Goal: Information Seeking & Learning: Learn about a topic

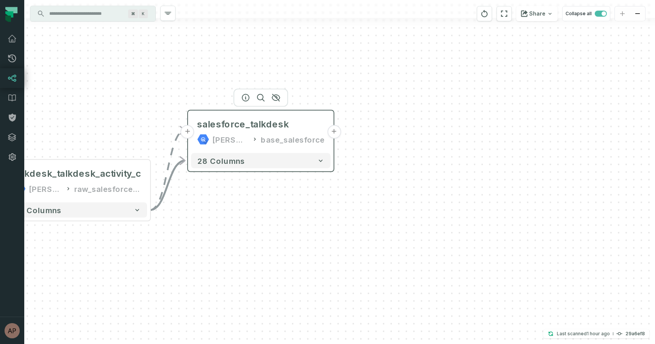
click at [332, 133] on button "+" at bounding box center [334, 132] width 14 height 14
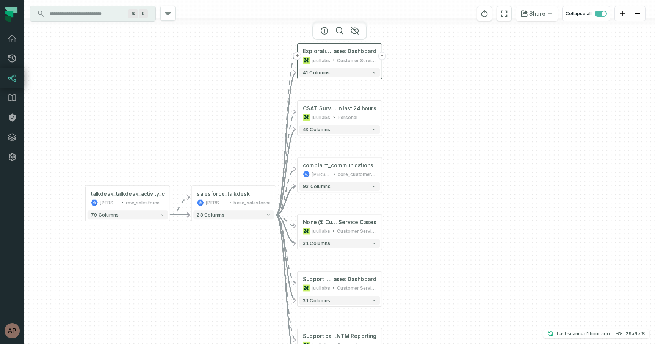
click at [353, 57] on div "Customer Service Ops" at bounding box center [356, 60] width 39 height 7
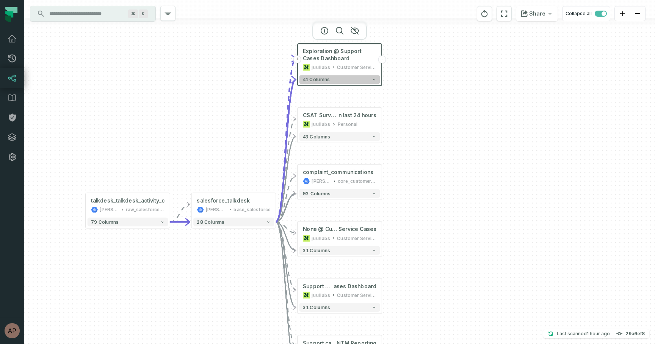
click at [357, 83] on button "41 columns" at bounding box center [339, 79] width 81 height 9
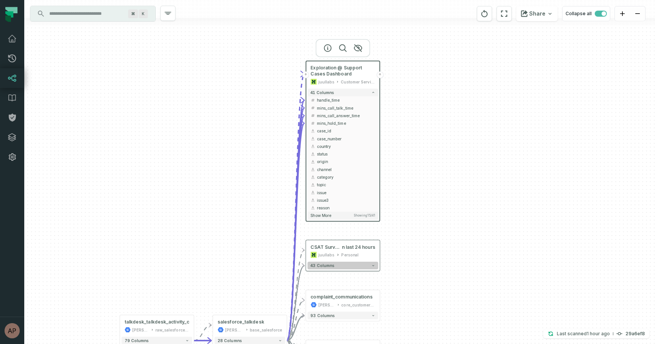
click at [365, 266] on button "43 columns" at bounding box center [342, 265] width 71 height 8
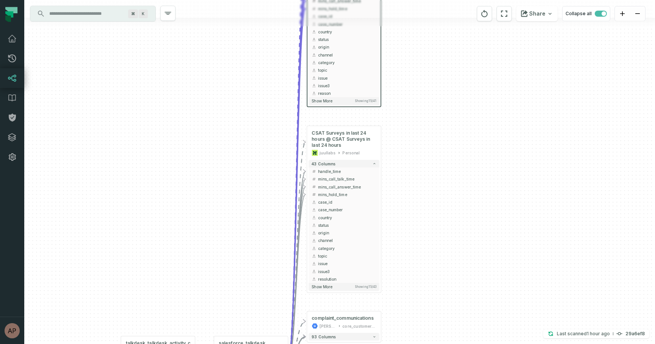
drag, startPoint x: 401, startPoint y: 260, endPoint x: 405, endPoint y: 113, distance: 147.8
click at [405, 113] on div "+ Exploration @ Support Cases Dashboard juullabs Customer Service Ops + 41 colu…" at bounding box center [339, 172] width 631 height 344
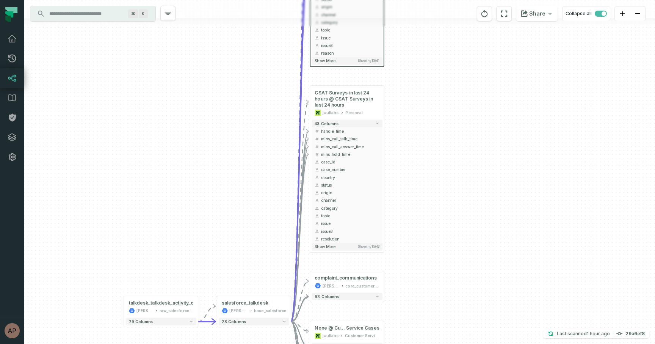
drag, startPoint x: 425, startPoint y: 113, endPoint x: 425, endPoint y: 107, distance: 6.4
click at [425, 107] on div "+ Exploration @ Support Cases Dashboard juullabs Customer Service Ops + 41 colu…" at bounding box center [339, 172] width 631 height 344
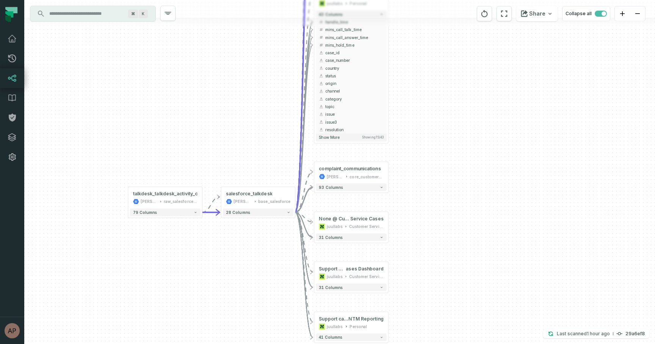
drag, startPoint x: 399, startPoint y: 160, endPoint x: 403, endPoint y: 51, distance: 109.2
click at [404, 50] on div "+ Exploration @ Support Cases Dashboard juullabs Customer Service Ops + 41 colu…" at bounding box center [339, 172] width 631 height 344
click at [362, 183] on button "93 columns" at bounding box center [351, 187] width 71 height 8
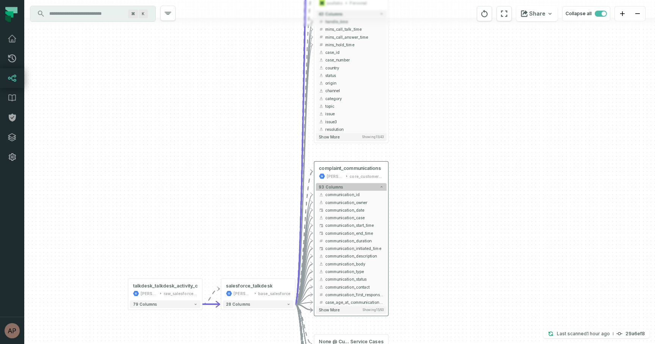
click at [381, 185] on icon "button" at bounding box center [382, 187] width 4 height 4
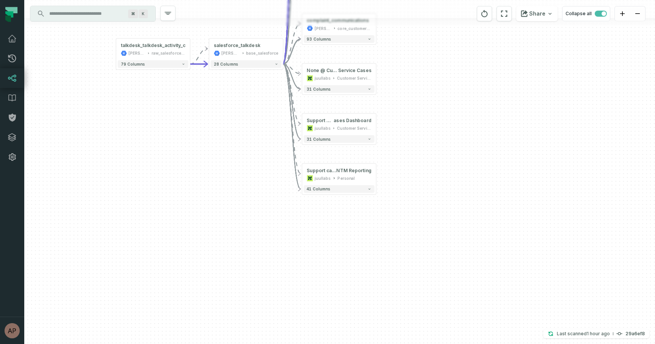
drag, startPoint x: 411, startPoint y: 213, endPoint x: 399, endPoint y: 65, distance: 148.3
click at [399, 65] on div "+ Exploration @ Support Cases Dashboard juullabs Customer Service Ops + 41 colu…" at bounding box center [339, 172] width 631 height 344
click at [348, 90] on button "31 columns" at bounding box center [338, 89] width 71 height 8
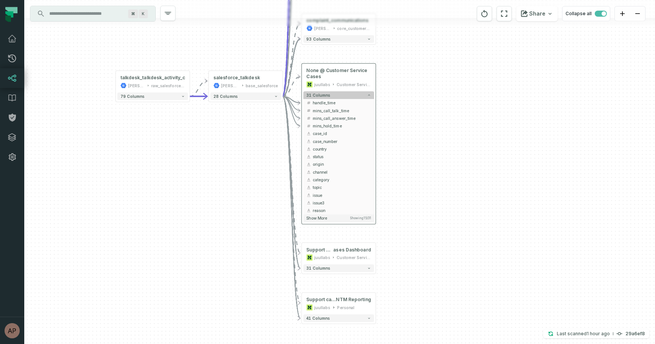
click at [353, 92] on button "31 columns" at bounding box center [338, 95] width 71 height 8
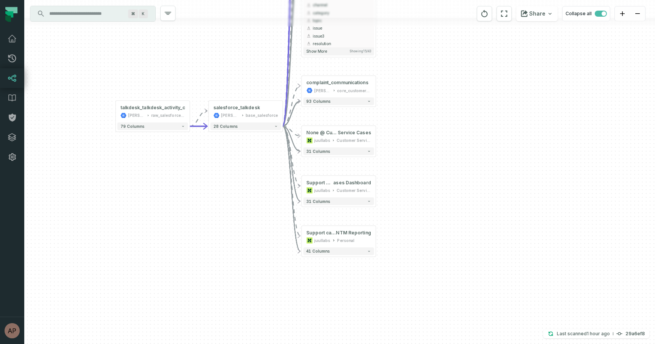
drag, startPoint x: 393, startPoint y: 66, endPoint x: 393, endPoint y: 129, distance: 62.9
click at [393, 129] on div "+ Exploration @ Support Cases Dashboard juullabs Customer Service Ops + 41 colu…" at bounding box center [339, 172] width 631 height 344
click at [375, 88] on button "+" at bounding box center [375, 87] width 7 height 7
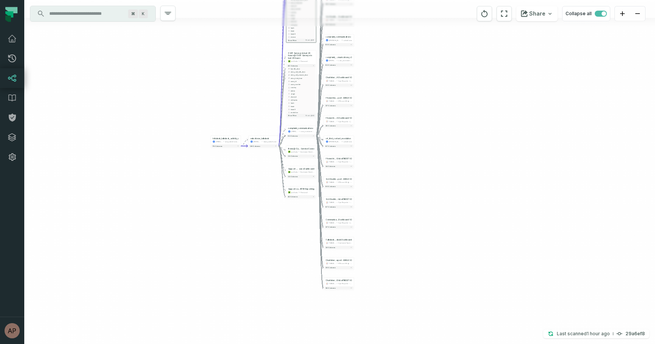
drag, startPoint x: 391, startPoint y: 110, endPoint x: 390, endPoint y: 40, distance: 69.7
click at [390, 40] on div "- complaint_communications [PERSON_NAME]-warehouse core_salesforce 93 columns +…" at bounding box center [339, 172] width 631 height 344
click at [316, 130] on button "-" at bounding box center [316, 129] width 3 height 3
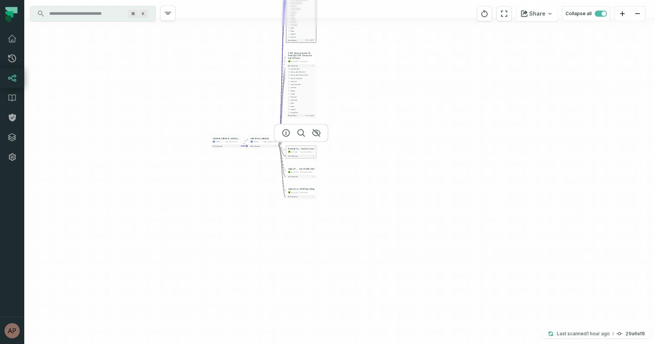
click at [307, 152] on div "Customer Service Ops" at bounding box center [307, 151] width 14 height 3
click at [305, 171] on div "Customer Service Ops" at bounding box center [307, 172] width 14 height 3
click at [351, 165] on div "+ Exploration @ Support Cases Dashboard juullabs Customer Service Ops + 41 colu…" at bounding box center [339, 172] width 631 height 344
click at [306, 171] on div "Customer Service Ops" at bounding box center [307, 172] width 14 height 3
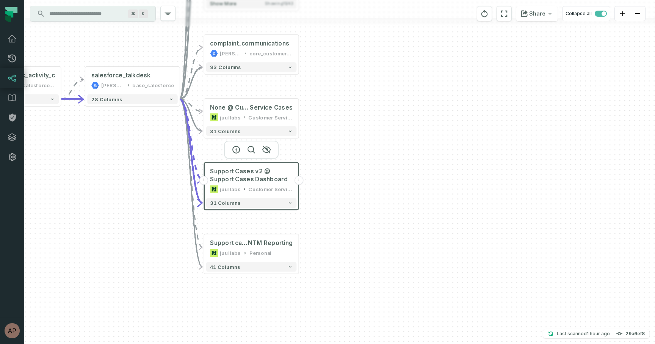
drag, startPoint x: 320, startPoint y: 154, endPoint x: 337, endPoint y: 90, distance: 65.8
click at [337, 90] on div "+ Exploration @ Support Cases Dashboard juullabs Customer Service Ops + 41 colu…" at bounding box center [339, 172] width 631 height 344
click at [271, 130] on button "31 columns" at bounding box center [251, 130] width 90 height 10
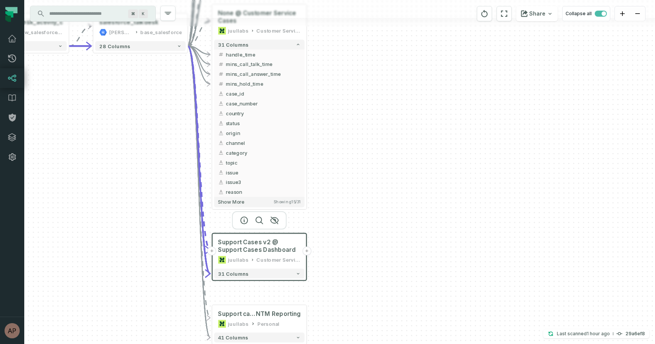
drag, startPoint x: 323, startPoint y: 172, endPoint x: 332, endPoint y: 77, distance: 95.5
click at [332, 77] on div "+ Exploration @ Support Cases Dashboard juullabs Customer Service Ops + 41 colu…" at bounding box center [339, 172] width 631 height 344
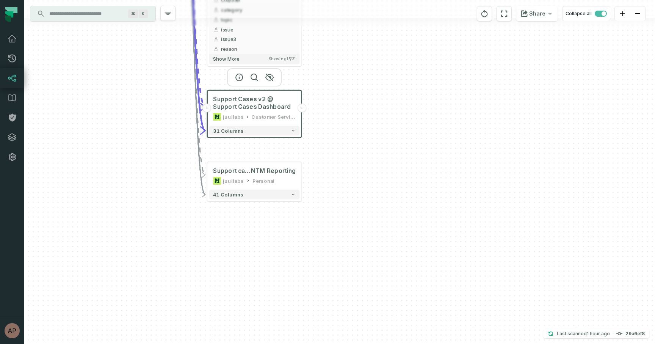
drag, startPoint x: 341, startPoint y: 189, endPoint x: 333, endPoint y: 49, distance: 140.1
click at [335, 49] on div "+ Exploration @ Support Cases Dashboard juullabs Customer Service Ops + 41 colu…" at bounding box center [339, 172] width 631 height 344
click at [266, 131] on button "31 columns" at bounding box center [254, 130] width 90 height 10
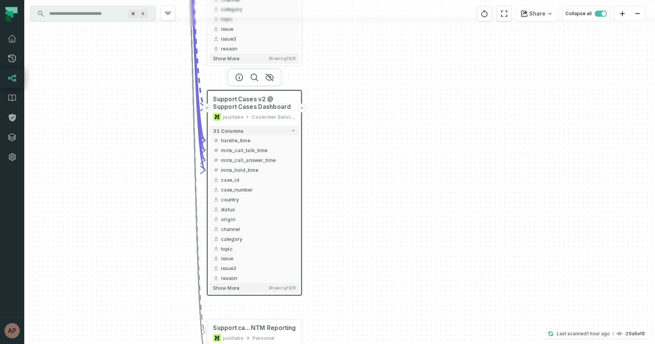
click at [273, 117] on div "Customer Service Ops" at bounding box center [273, 117] width 44 height 8
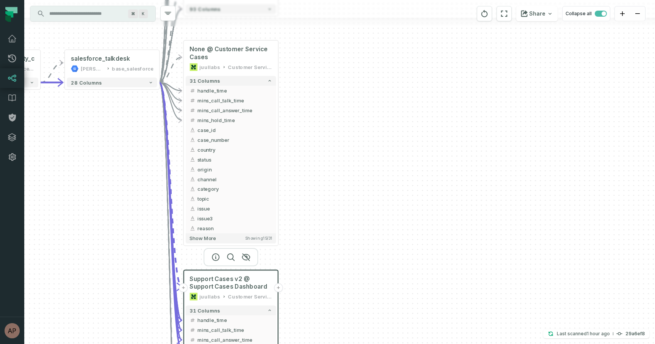
drag, startPoint x: 320, startPoint y: 81, endPoint x: 297, endPoint y: 263, distance: 183.4
click at [297, 264] on div "+ Exploration @ Support Cases Dashboard juullabs Customer Service Ops + 41 colu…" at bounding box center [339, 172] width 631 height 344
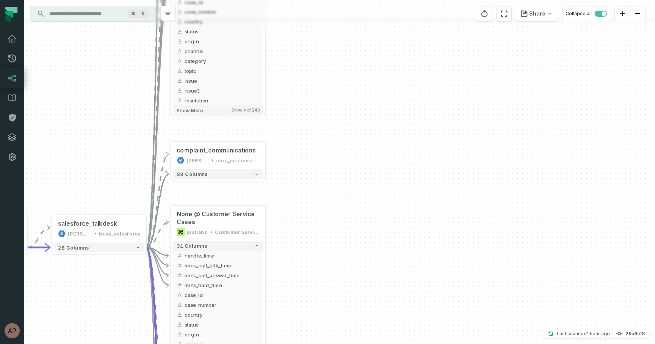
drag, startPoint x: 304, startPoint y: 127, endPoint x: 291, endPoint y: 290, distance: 163.5
click at [291, 290] on div "+ Exploration @ Support Cases Dashboard juullabs Customer Service Ops + 41 colu…" at bounding box center [339, 172] width 631 height 344
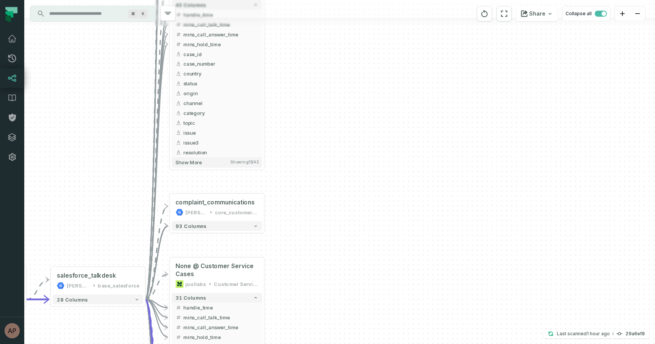
drag, startPoint x: 293, startPoint y: 183, endPoint x: 292, endPoint y: 234, distance: 51.2
click at [292, 234] on div "+ Exploration @ Support Cases Dashboard juullabs Customer Service Ops + 41 colu…" at bounding box center [339, 172] width 631 height 344
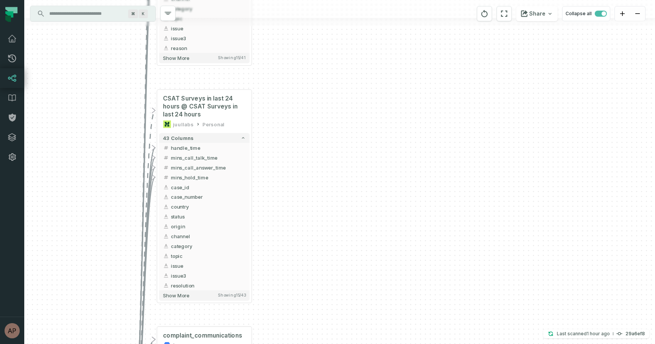
drag, startPoint x: 319, startPoint y: 170, endPoint x: 304, endPoint y: 313, distance: 144.1
click at [304, 313] on div "+ Exploration @ Support Cases Dashboard juullabs Customer Service Ops + 41 colu…" at bounding box center [339, 172] width 631 height 344
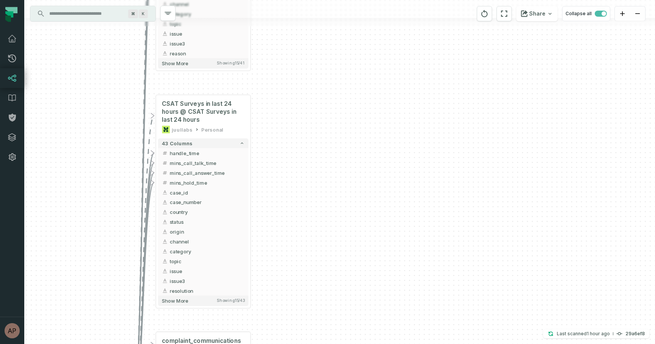
drag, startPoint x: 268, startPoint y: 177, endPoint x: 269, endPoint y: 172, distance: 5.3
click at [269, 172] on div "+ Exploration @ Support Cases Dashboard juullabs Customer Service Ops + 41 colu…" at bounding box center [339, 172] width 631 height 344
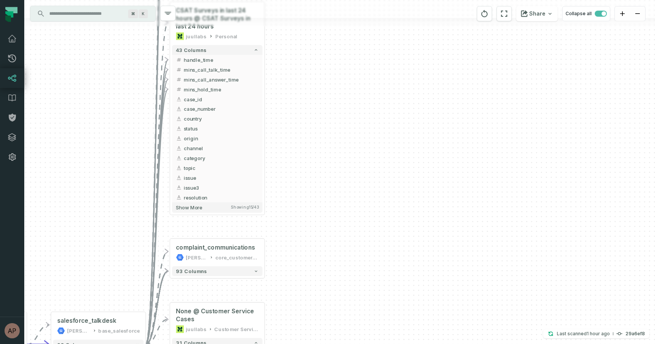
drag, startPoint x: 259, startPoint y: 131, endPoint x: 273, endPoint y: 37, distance: 94.6
click at [274, 37] on div "+ Exploration @ Support Cases Dashboard juullabs Customer Service Ops + 41 colu…" at bounding box center [339, 172] width 631 height 344
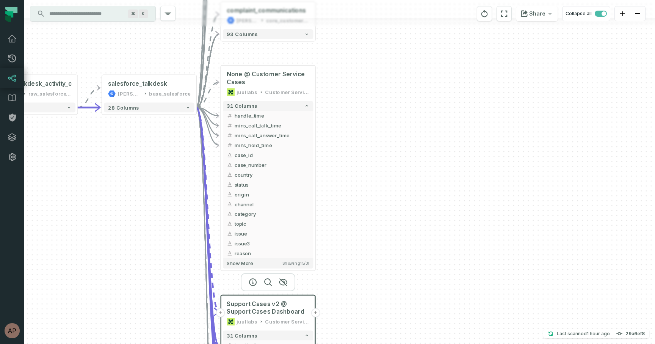
drag, startPoint x: 285, startPoint y: 244, endPoint x: 337, endPoint y: 2, distance: 247.3
click at [337, 2] on div "+ Exploration @ Support Cases Dashboard juullabs Customer Service Ops + 41 colu…" at bounding box center [339, 172] width 631 height 344
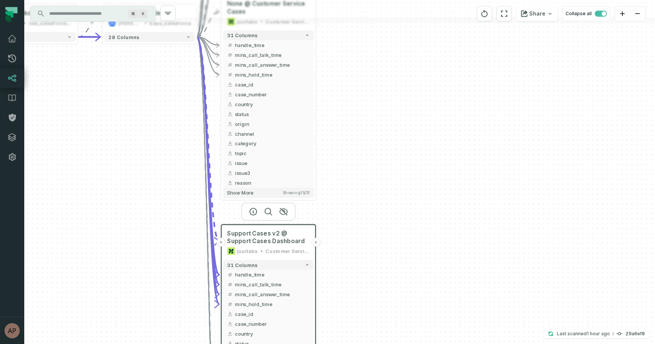
drag, startPoint x: 356, startPoint y: 156, endPoint x: 355, endPoint y: 24, distance: 131.5
click at [355, 28] on div "+ Exploration @ Support Cases Dashboard juullabs Customer Service Ops + 41 colu…" at bounding box center [339, 172] width 631 height 344
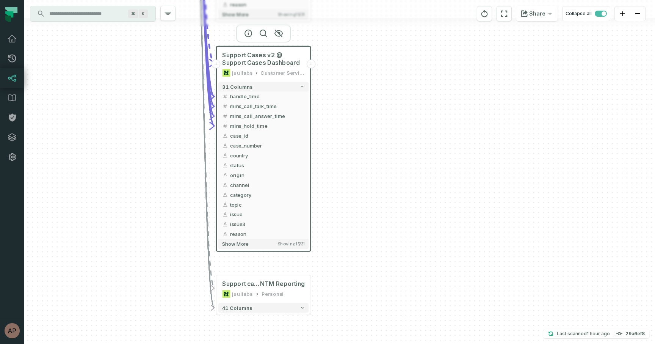
drag, startPoint x: 351, startPoint y: 66, endPoint x: 345, endPoint y: -47, distance: 113.8
click at [345, 0] on html "Pull Requests Dashboard Lineage Data Catalog Policies Integrations Settings [PE…" at bounding box center [327, 172] width 655 height 344
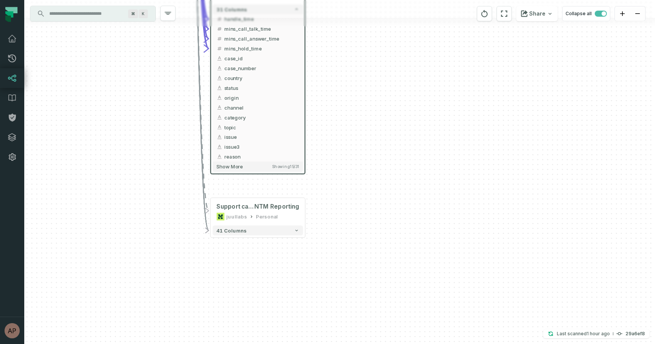
drag, startPoint x: 335, startPoint y: 30, endPoint x: 331, endPoint y: -47, distance: 77.4
click at [331, 0] on html "Pull Requests Dashboard Lineage Data Catalog Policies Integrations Settings [PE…" at bounding box center [327, 172] width 655 height 344
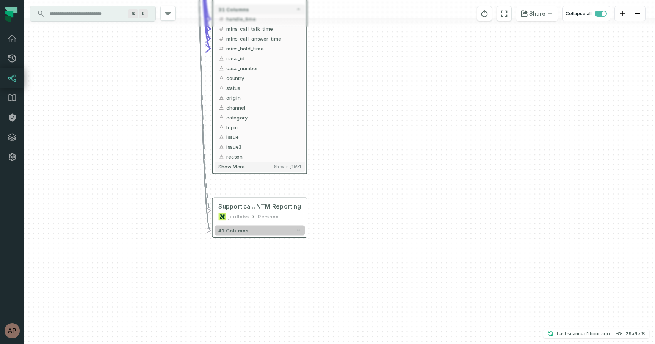
click at [286, 232] on button "41 columns" at bounding box center [259, 230] width 90 height 10
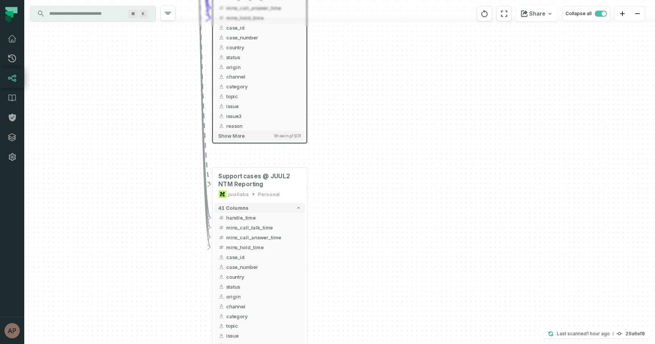
drag, startPoint x: 359, startPoint y: 232, endPoint x: 359, endPoint y: 202, distance: 30.3
click at [359, 202] on div "+ Exploration @ Support Cases Dashboard juullabs Customer Service Ops + 41 colu…" at bounding box center [339, 172] width 631 height 344
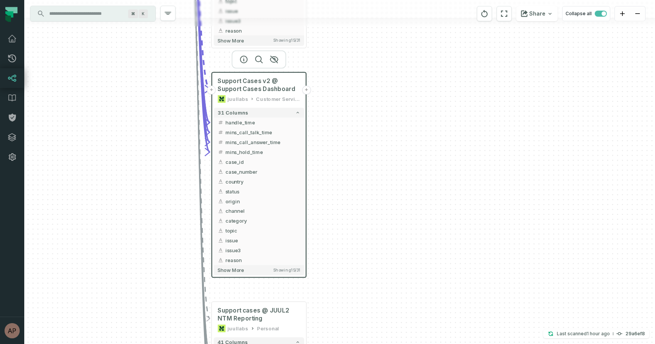
drag, startPoint x: 352, startPoint y: 131, endPoint x: 351, endPoint y: 274, distance: 142.5
click at [351, 274] on div "+ Exploration @ Support Cases Dashboard juullabs Customer Service Ops + 41 colu…" at bounding box center [339, 172] width 631 height 344
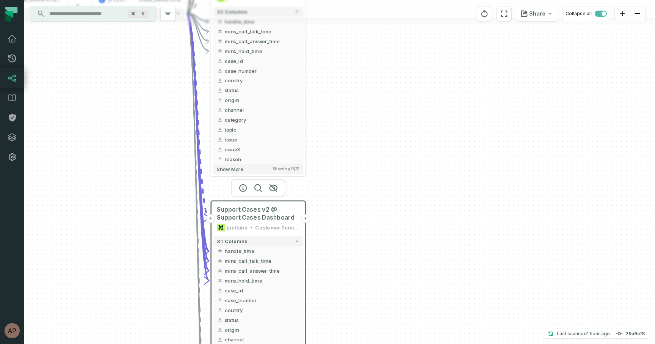
drag, startPoint x: 347, startPoint y: 135, endPoint x: 345, endPoint y: 300, distance: 165.2
click at [345, 300] on div "+ Exploration @ Support Cases Dashboard juullabs Customer Service Ops + 41 colu…" at bounding box center [339, 172] width 631 height 344
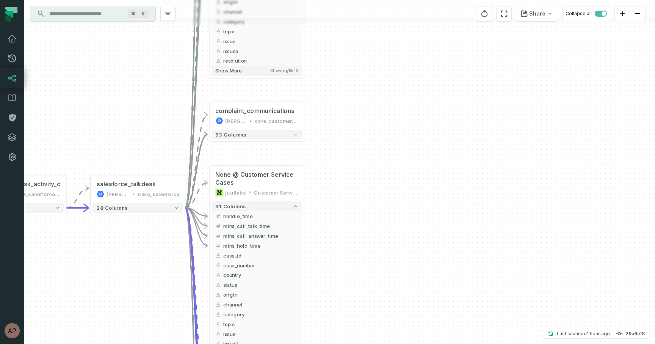
drag, startPoint x: 340, startPoint y: 136, endPoint x: 340, endPoint y: 285, distance: 148.9
click at [340, 285] on div "+ Exploration @ Support Cases Dashboard juullabs Customer Service Ops + 41 colu…" at bounding box center [339, 172] width 631 height 344
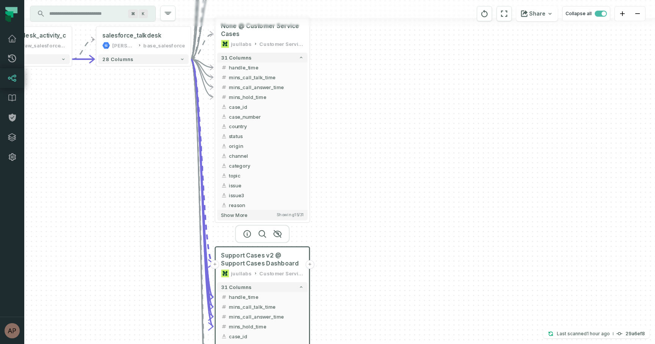
drag, startPoint x: 340, startPoint y: 278, endPoint x: 349, endPoint y: 121, distance: 157.9
click at [349, 121] on div "+ Exploration @ Support Cases Dashboard juullabs Customer Service Ops + 41 colu…" at bounding box center [339, 172] width 631 height 344
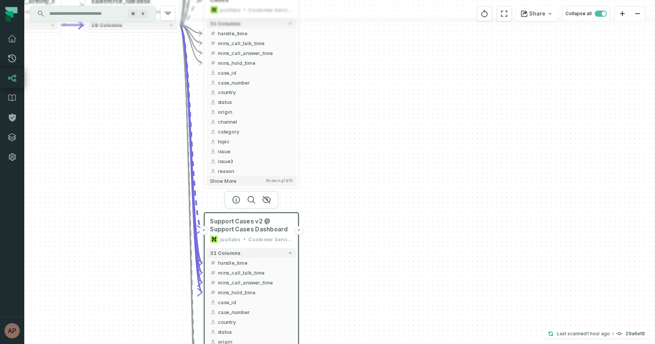
drag, startPoint x: 349, startPoint y: 121, endPoint x: 335, endPoint y: 95, distance: 29.0
click at [335, 95] on div "+ Exploration @ Support Cases Dashboard juullabs Customer Service Ops + 41 colu…" at bounding box center [339, 172] width 631 height 344
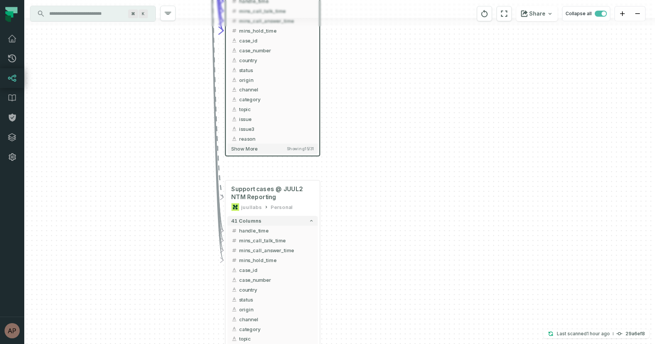
drag, startPoint x: 339, startPoint y: 214, endPoint x: 360, endPoint y: -47, distance: 261.9
click at [360, 0] on html "Pull Requests Dashboard Lineage Data Catalog Policies Integrations Settings [PE…" at bounding box center [327, 172] width 655 height 344
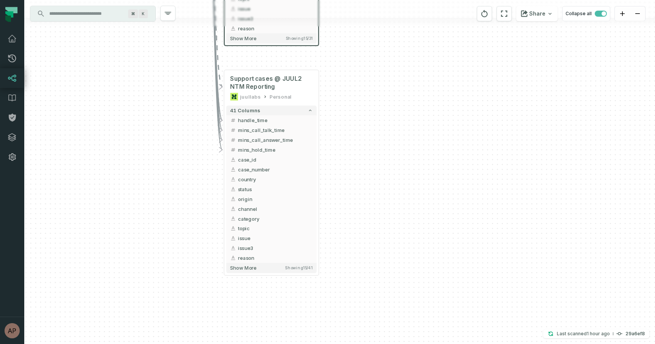
drag, startPoint x: 390, startPoint y: 163, endPoint x: 389, endPoint y: 52, distance: 110.3
click at [389, 52] on div "+ Exploration @ Support Cases Dashboard juullabs Customer Service Ops + 41 colu…" at bounding box center [339, 172] width 631 height 344
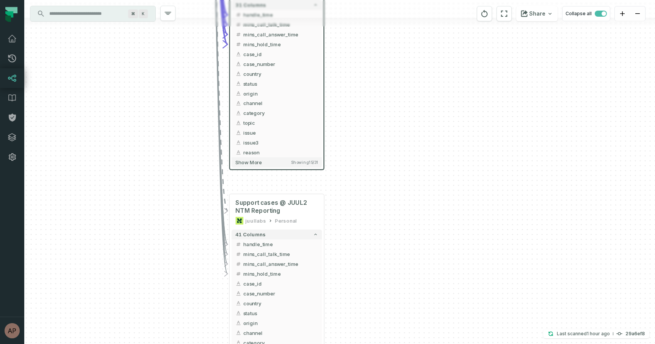
drag, startPoint x: 332, startPoint y: 61, endPoint x: 339, endPoint y: 187, distance: 126.4
click at [339, 187] on div "+ Exploration @ Support Cases Dashboard juullabs Customer Service Ops + 41 colu…" at bounding box center [339, 172] width 631 height 344
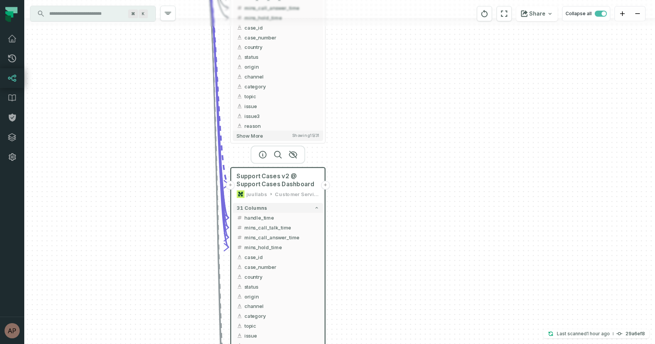
drag, startPoint x: 345, startPoint y: 116, endPoint x: 345, endPoint y: 314, distance: 198.2
click at [345, 314] on div "+ Exploration @ Support Cases Dashboard juullabs Customer Service Ops + 41 colu…" at bounding box center [339, 172] width 631 height 344
click at [303, 195] on div "Customer Service Ops" at bounding box center [297, 194] width 44 height 8
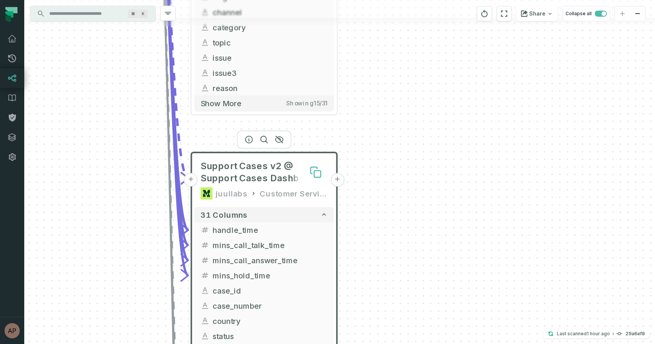
click at [312, 173] on icon at bounding box center [313, 170] width 6 height 6
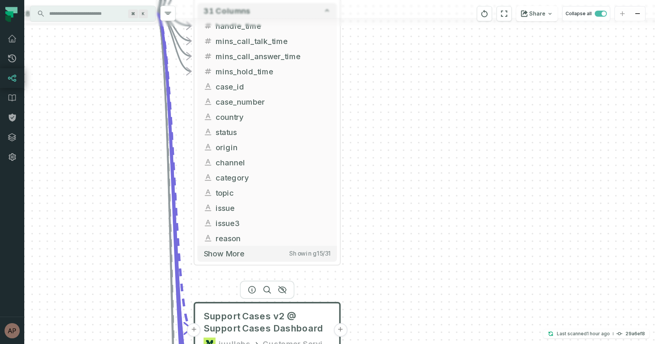
drag, startPoint x: 346, startPoint y: 134, endPoint x: 349, endPoint y: 332, distance: 197.5
click at [349, 332] on div "+ Exploration @ Support Cases Dashboard juullabs Customer Service Ops + 41 colu…" at bounding box center [339, 172] width 631 height 344
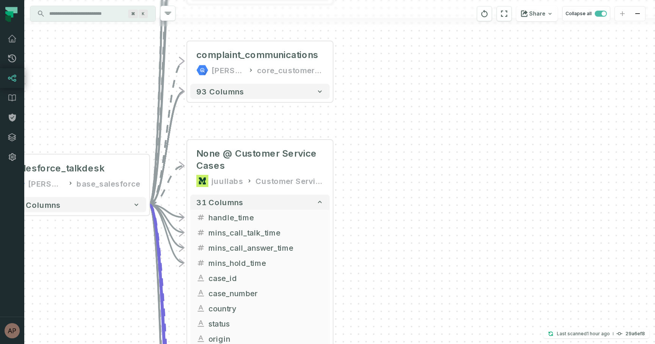
drag, startPoint x: 430, startPoint y: 105, endPoint x: 419, endPoint y: 269, distance: 164.8
click at [419, 269] on div "+ Exploration @ Support Cases Dashboard juullabs Customer Service Ops + 41 colu…" at bounding box center [339, 172] width 631 height 344
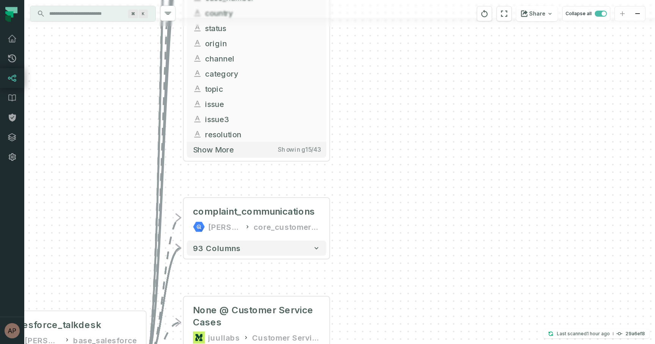
drag, startPoint x: 401, startPoint y: 188, endPoint x: 401, endPoint y: 374, distance: 185.3
click at [401, 343] on html "Pull Requests Dashboard Lineage Data Catalog Policies Integrations Settings [PE…" at bounding box center [327, 172] width 655 height 344
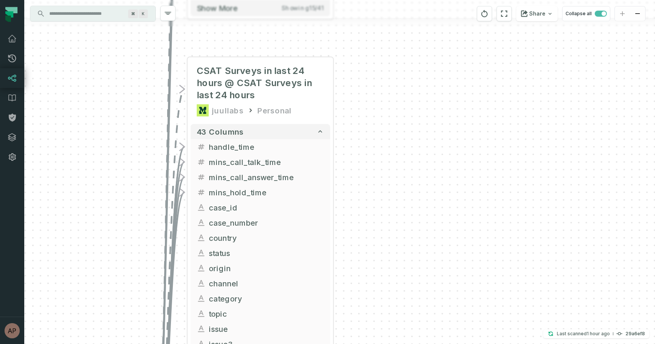
drag, startPoint x: 368, startPoint y: 198, endPoint x: 371, endPoint y: 376, distance: 177.4
click at [371, 343] on html "Pull Requests Dashboard Lineage Data Catalog Policies Integrations Settings [PE…" at bounding box center [327, 172] width 655 height 344
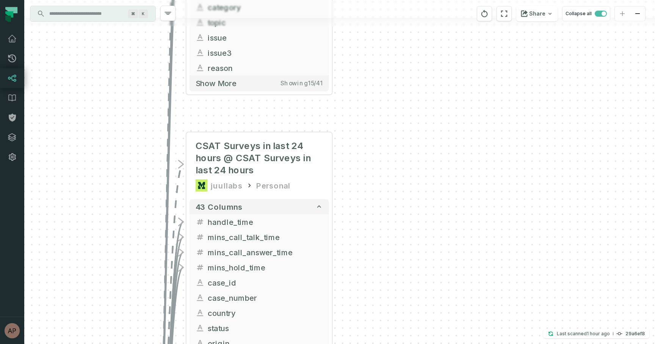
drag, startPoint x: 382, startPoint y: 103, endPoint x: 383, endPoint y: 177, distance: 73.5
click at [383, 177] on div "+ Exploration @ Support Cases Dashboard juullabs Customer Service Ops + 41 colu…" at bounding box center [339, 172] width 631 height 344
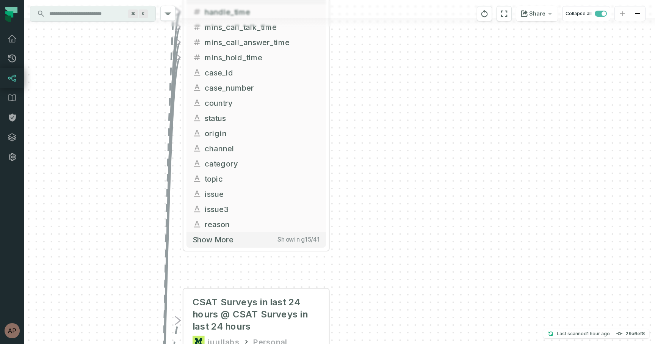
drag, startPoint x: 366, startPoint y: 136, endPoint x: 360, endPoint y: 302, distance: 166.1
click at [360, 302] on div "+ Exploration @ Support Cases Dashboard juullabs Customer Service Ops + 41 colu…" at bounding box center [339, 172] width 631 height 344
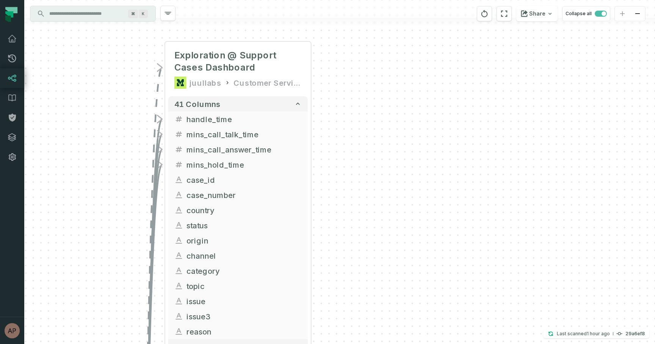
drag, startPoint x: 356, startPoint y: 100, endPoint x: 340, endPoint y: 197, distance: 97.9
click at [340, 197] on div "+ Exploration @ Support Cases Dashboard juullabs Customer Service Ops + 41 colu…" at bounding box center [339, 172] width 631 height 344
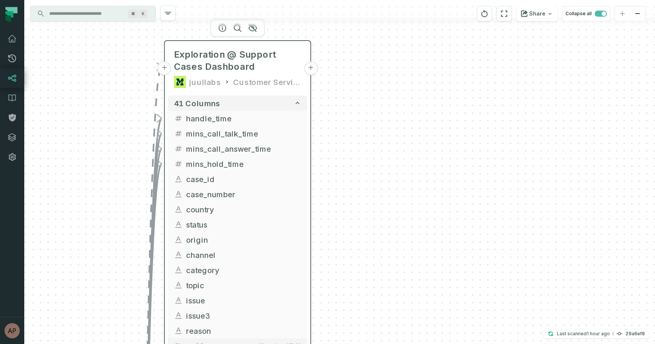
click at [310, 71] on button "+" at bounding box center [311, 68] width 14 height 14
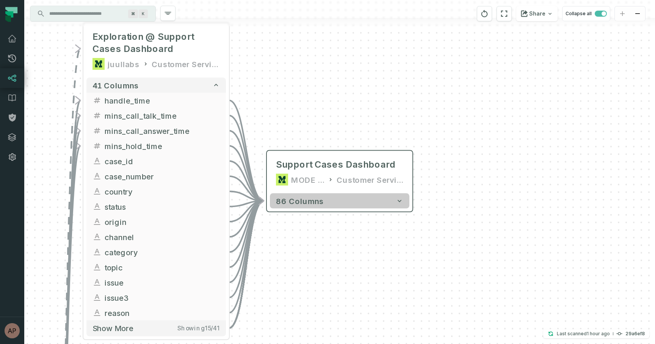
click at [369, 204] on button "86 columns" at bounding box center [339, 200] width 139 height 15
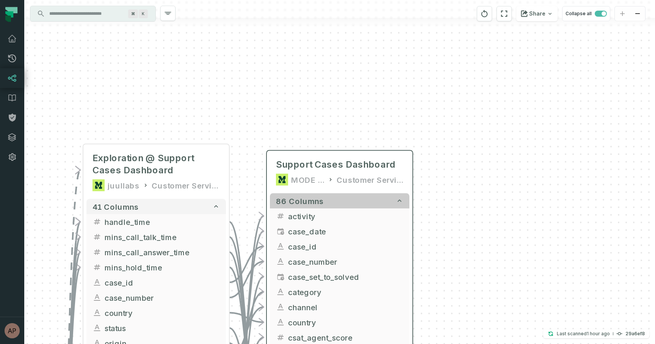
click at [369, 204] on button "86 columns" at bounding box center [339, 200] width 139 height 15
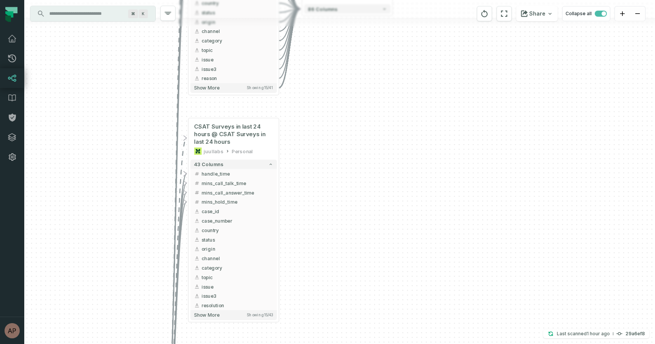
drag, startPoint x: 368, startPoint y: 245, endPoint x: 354, endPoint y: 8, distance: 238.0
click at [354, 8] on div "+ Support Cases Dashboard MODE ANALYTICS Customer Service Ops 86 columns + Expl…" at bounding box center [339, 172] width 631 height 344
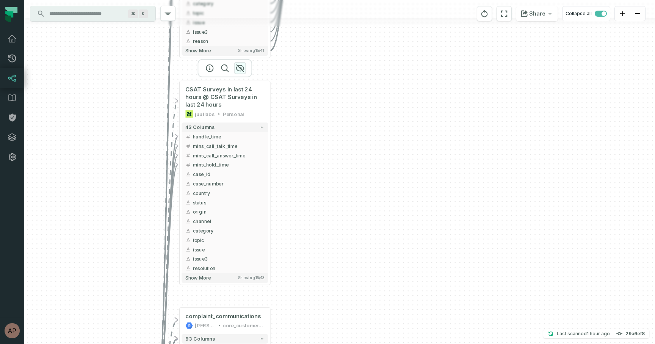
click at [241, 68] on icon "button" at bounding box center [240, 68] width 8 height 7
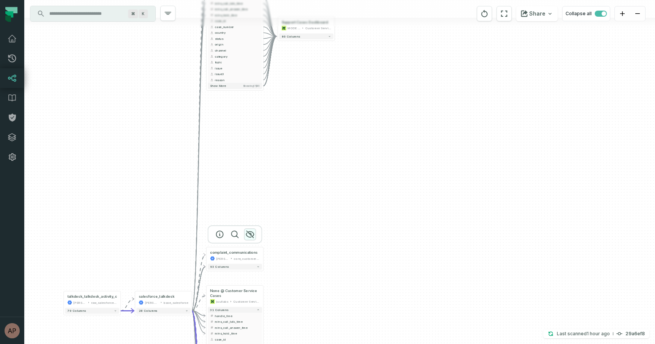
click at [250, 232] on icon "button" at bounding box center [250, 234] width 8 height 7
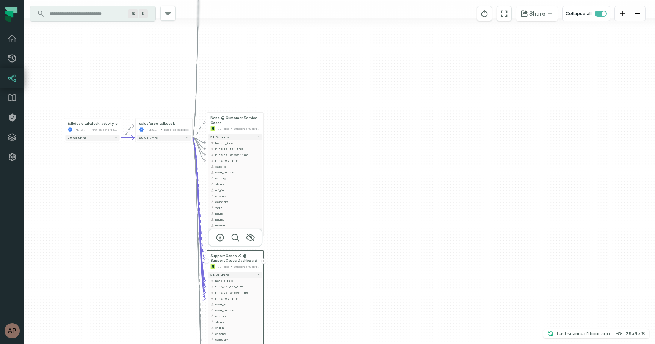
drag, startPoint x: 243, startPoint y: 274, endPoint x: 244, endPoint y: 98, distance: 176.2
click at [244, 98] on div "+ Support Cases Dashboard MODE ANALYTICS Customer Service Ops 86 columns + Expl…" at bounding box center [339, 172] width 631 height 344
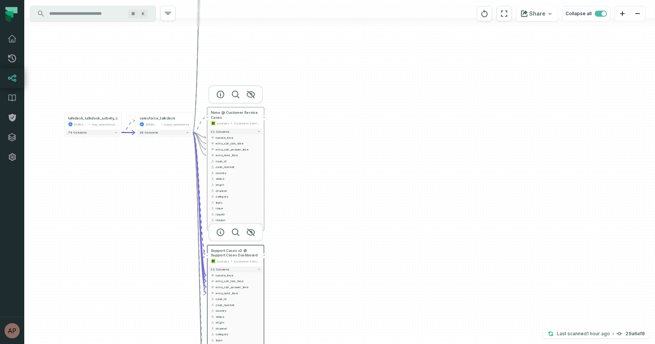
click at [265, 118] on button "+" at bounding box center [263, 117] width 5 height 5
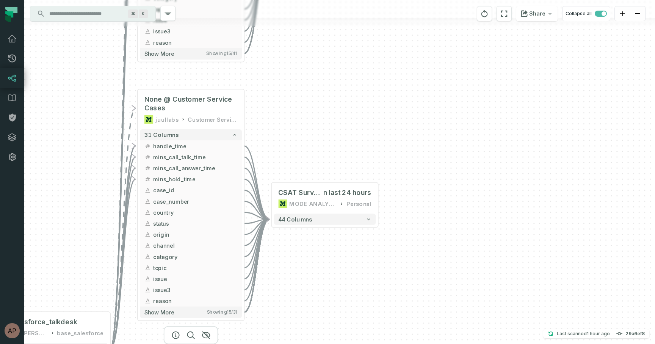
drag, startPoint x: 243, startPoint y: 62, endPoint x: 269, endPoint y: 121, distance: 65.3
click at [269, 121] on div "+ CSAT Surveys i n last 24 hours MODE ANALYTICS Personal 44 columns + Support C…" at bounding box center [339, 172] width 631 height 344
click at [208, 73] on icon "button" at bounding box center [206, 75] width 9 height 9
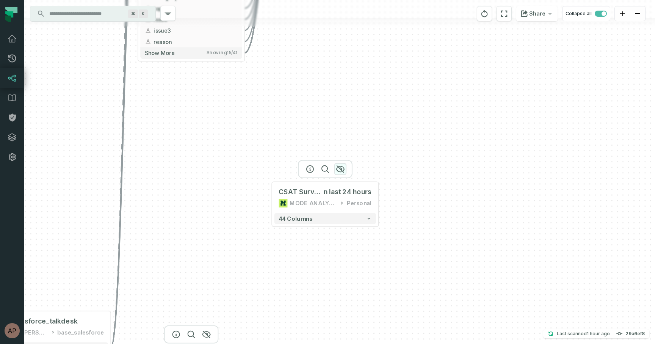
click at [339, 168] on icon "button" at bounding box center [341, 169] width 8 height 7
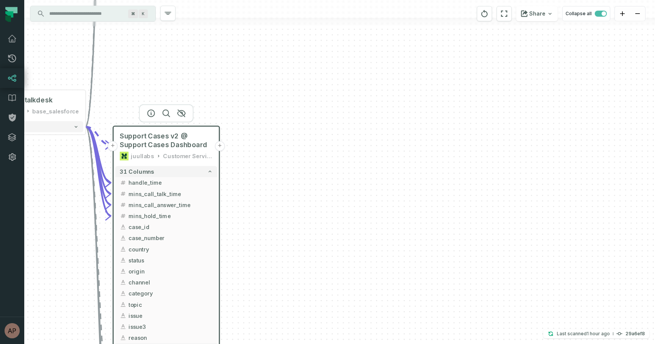
drag, startPoint x: 292, startPoint y: 228, endPoint x: 263, endPoint y: 0, distance: 230.3
click at [263, 0] on div "+ Support Cases Dashboard MODE ANALYTICS Customer Service Ops 86 columns + Expl…" at bounding box center [339, 172] width 631 height 344
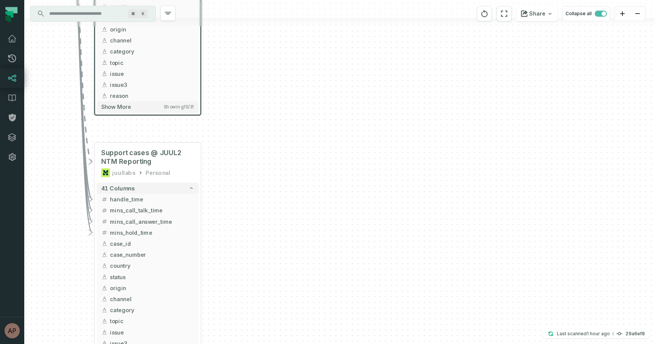
drag, startPoint x: 236, startPoint y: 201, endPoint x: 222, endPoint y: -23, distance: 225.2
click at [222, 0] on html "Pull Requests Dashboard Lineage Data Catalog Policies Integrations Settings [PE…" at bounding box center [327, 172] width 655 height 344
click at [167, 128] on icon "button" at bounding box center [163, 130] width 9 height 9
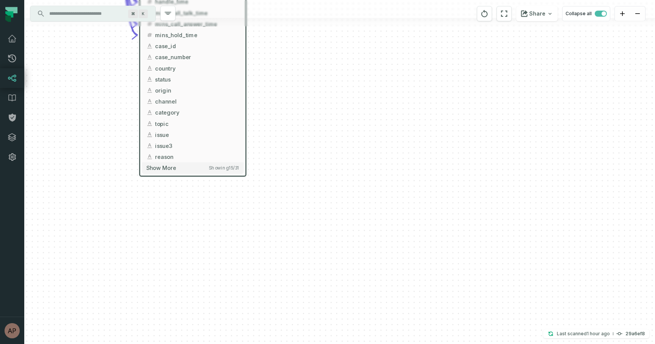
drag, startPoint x: 154, startPoint y: 140, endPoint x: 203, endPoint y: 206, distance: 82.1
click at [203, 206] on div "+ Support Cases Dashboard MODE ANALYTICS Customer Service Ops 86 columns + Expl…" at bounding box center [339, 172] width 631 height 344
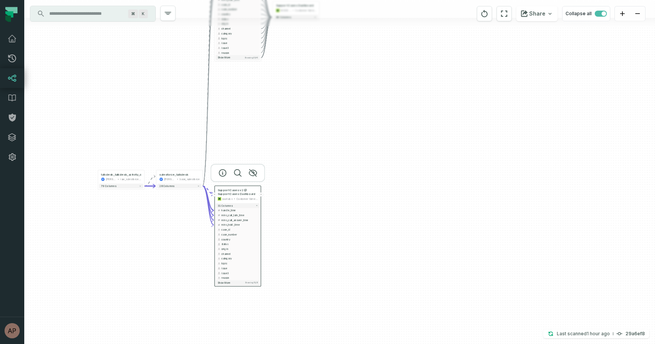
drag, startPoint x: 238, startPoint y: 108, endPoint x: 293, endPoint y: 214, distance: 118.6
click at [293, 214] on div "+ Support Cases Dashboard MODE ANALYTICS Customer Service Ops 86 columns + Expl…" at bounding box center [339, 172] width 631 height 344
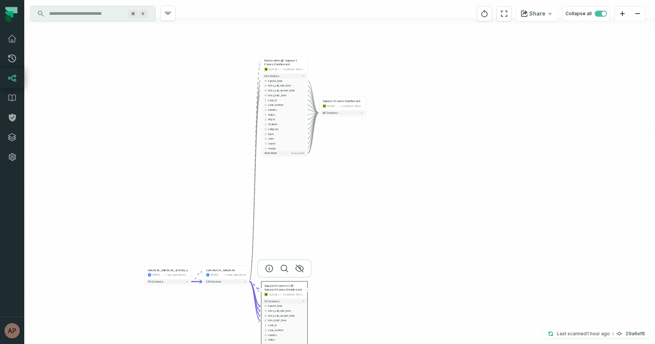
drag, startPoint x: 290, startPoint y: 127, endPoint x: 312, endPoint y: 187, distance: 64.4
click at [313, 186] on div "+ Support Cases Dashboard MODE ANALYTICS Customer Service Ops 86 columns + Expl…" at bounding box center [339, 172] width 631 height 344
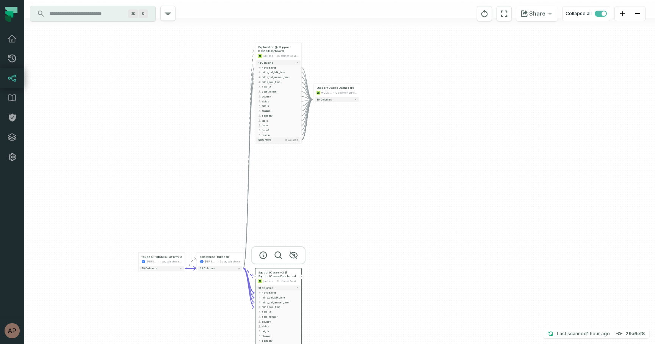
click at [301, 276] on button "+" at bounding box center [301, 276] width 4 height 4
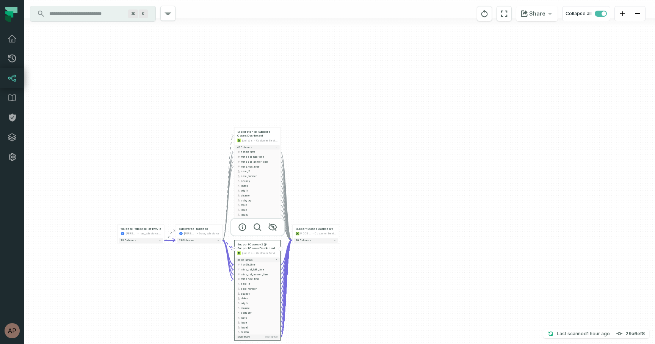
drag, startPoint x: 405, startPoint y: 137, endPoint x: 384, endPoint y: 109, distance: 34.9
click at [384, 109] on div "+ Support Cases Dashboard MODE ANALYTICS Customer Service Ops 86 columns + Expl…" at bounding box center [339, 172] width 631 height 344
